Goal: Entertainment & Leisure: Consume media (video, audio)

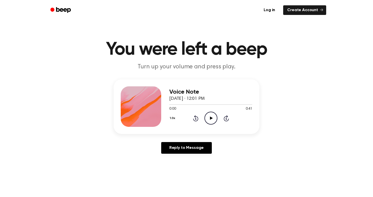
click at [210, 118] on icon at bounding box center [211, 117] width 3 height 3
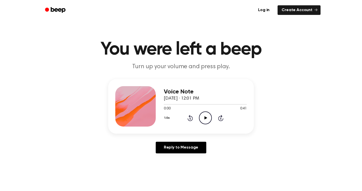
click at [204, 118] on icon "Play Audio" at bounding box center [205, 117] width 13 height 13
click at [205, 116] on icon "Pause Audio" at bounding box center [205, 117] width 13 height 13
click at [205, 118] on icon at bounding box center [205, 117] width 3 height 3
click at [206, 119] on icon "Play Audio" at bounding box center [205, 117] width 13 height 13
